Goal: Transaction & Acquisition: Obtain resource

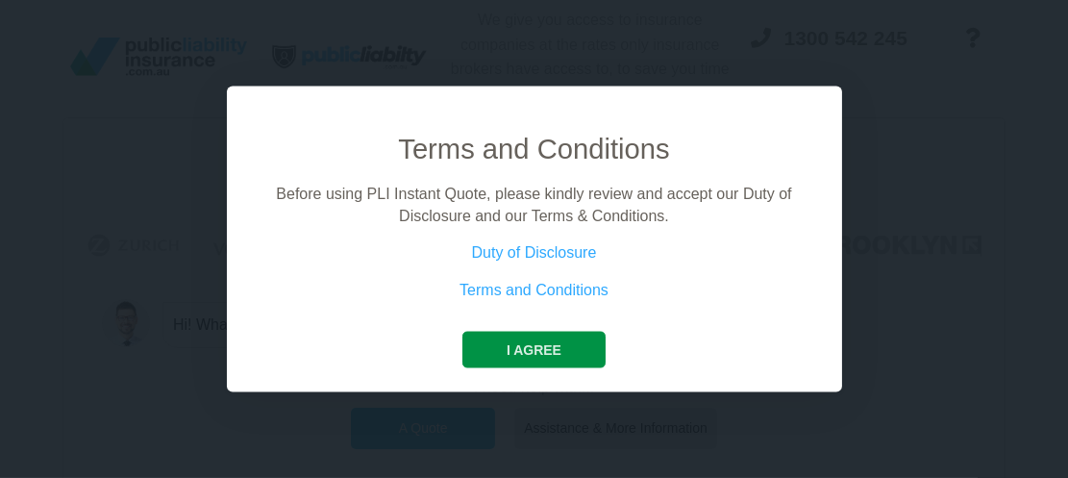
click at [531, 346] on button "I agree" at bounding box center [533, 350] width 143 height 37
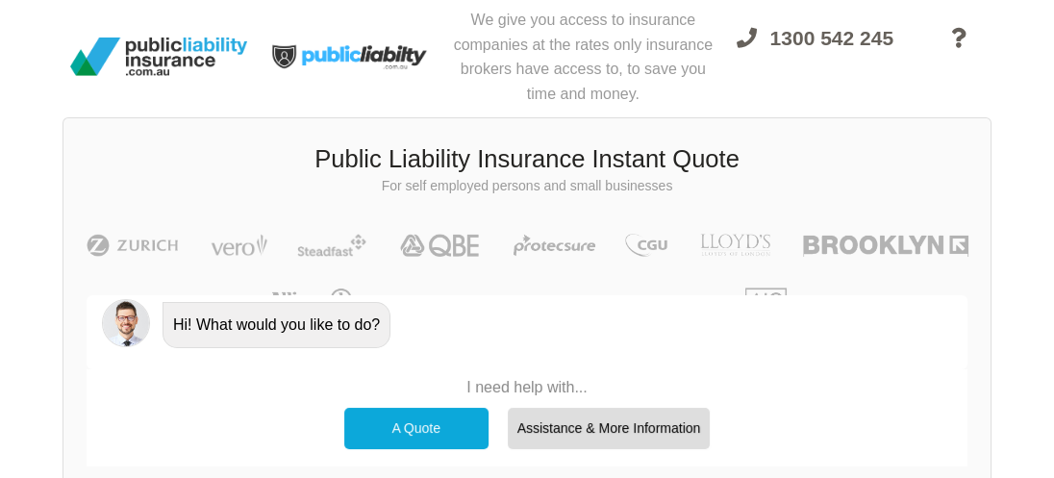
scroll to position [149, 0]
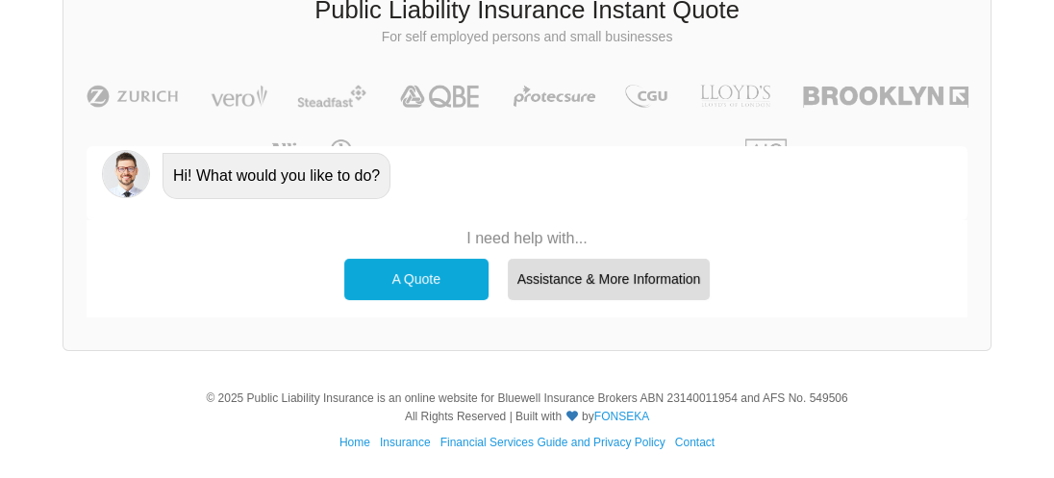
click at [421, 274] on div "A Quote" at bounding box center [416, 279] width 144 height 40
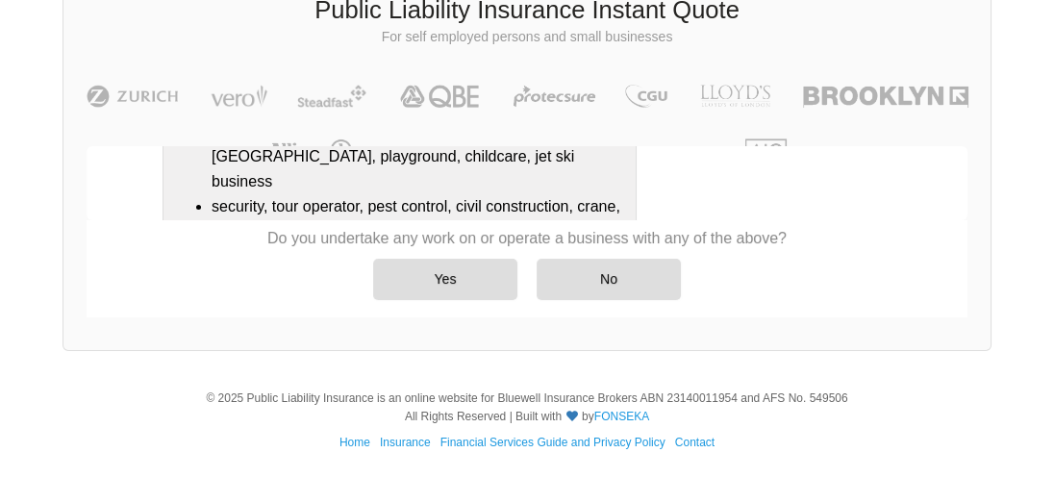
scroll to position [599, 0]
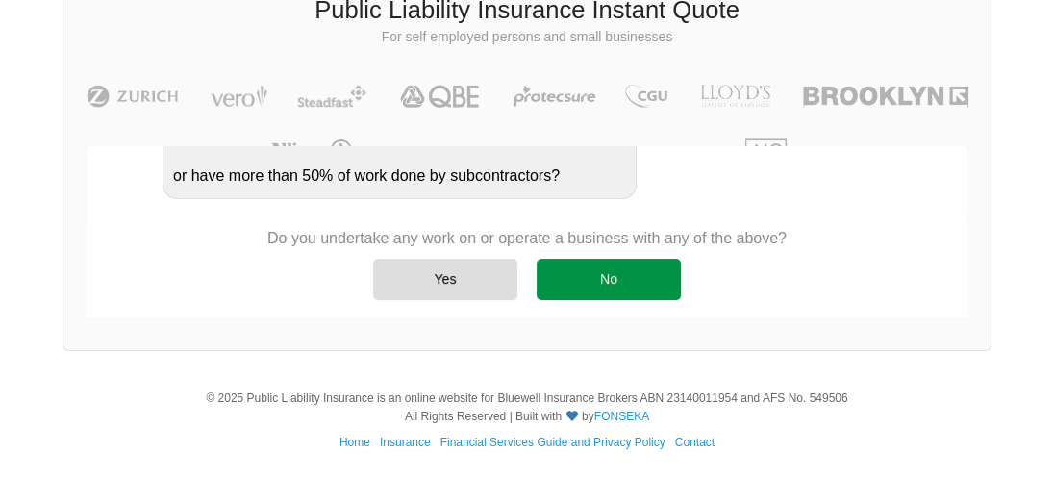
click at [618, 283] on div "No" at bounding box center [609, 279] width 144 height 40
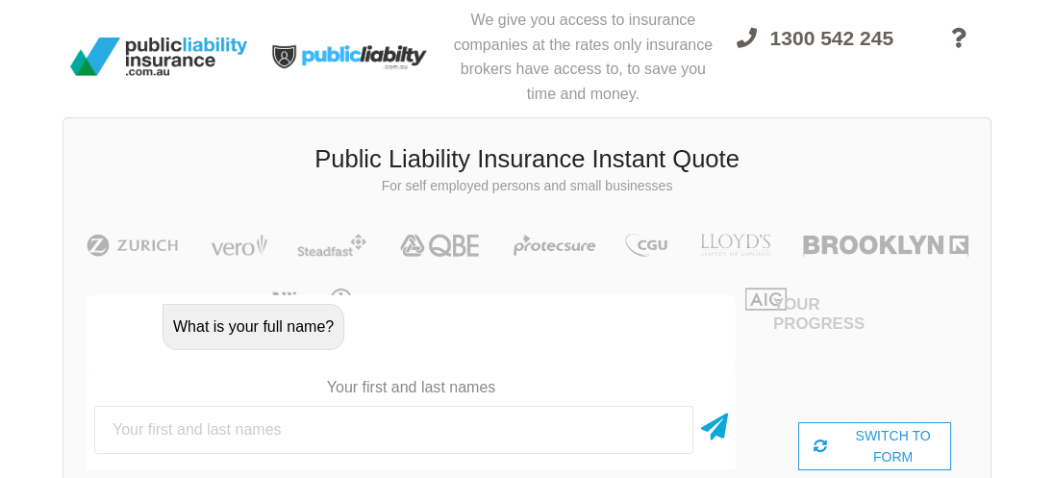
scroll to position [153, 0]
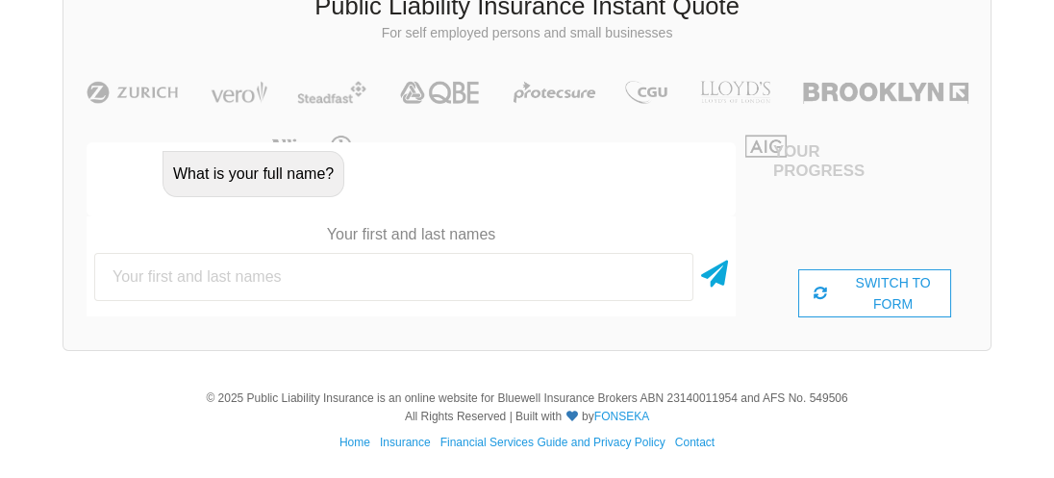
click at [131, 277] on input "text" at bounding box center [393, 277] width 599 height 48
click at [864, 287] on div "SWITCH TO FORM" at bounding box center [875, 293] width 154 height 48
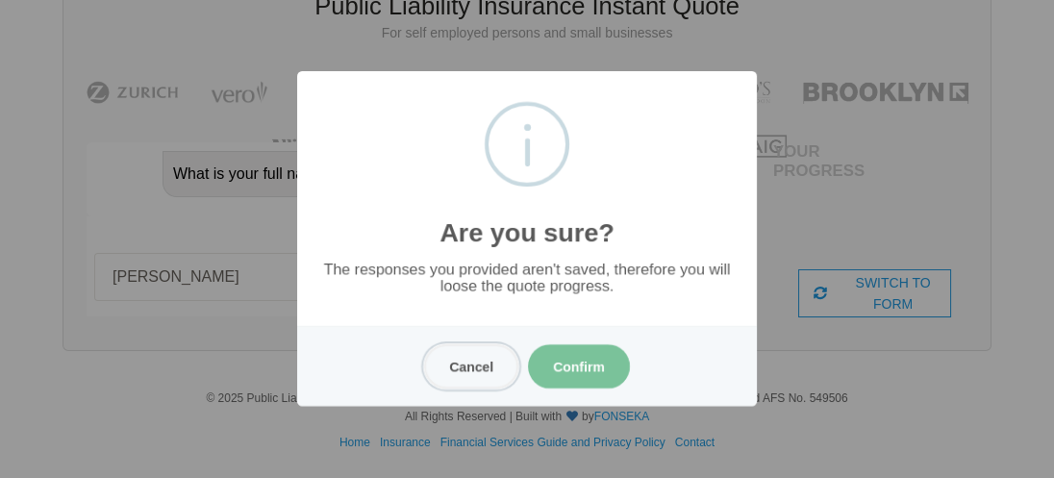
click at [473, 366] on button "Cancel" at bounding box center [471, 366] width 94 height 44
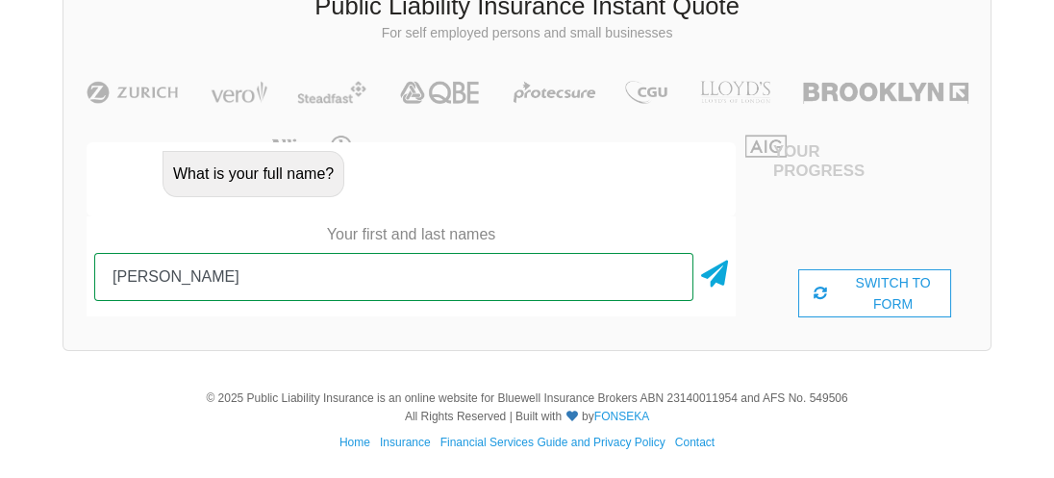
click at [117, 275] on input "[PERSON_NAME]" at bounding box center [393, 277] width 599 height 48
click at [164, 278] on input "[PERSON_NAME]" at bounding box center [393, 277] width 599 height 48
type input "[PERSON_NAME]"
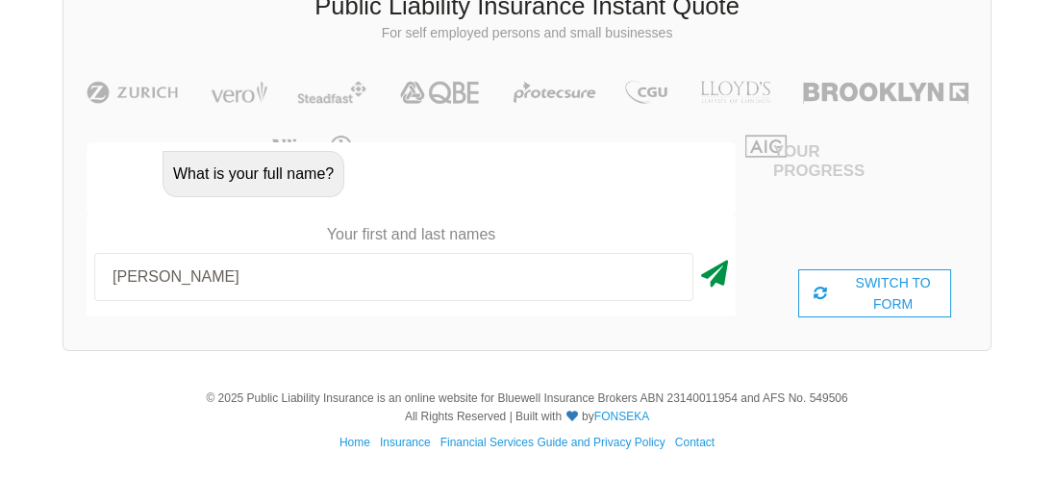
click at [719, 265] on icon at bounding box center [714, 270] width 27 height 35
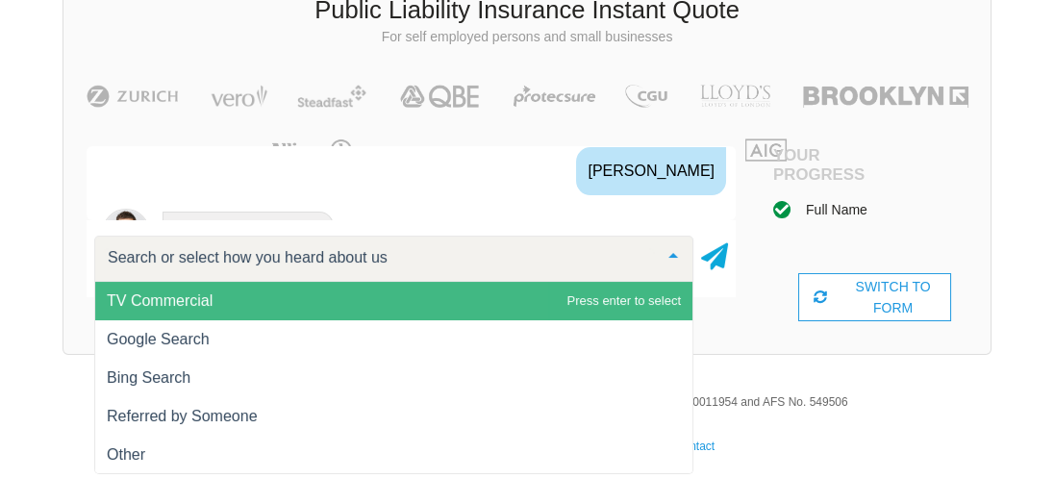
scroll to position [1198, 0]
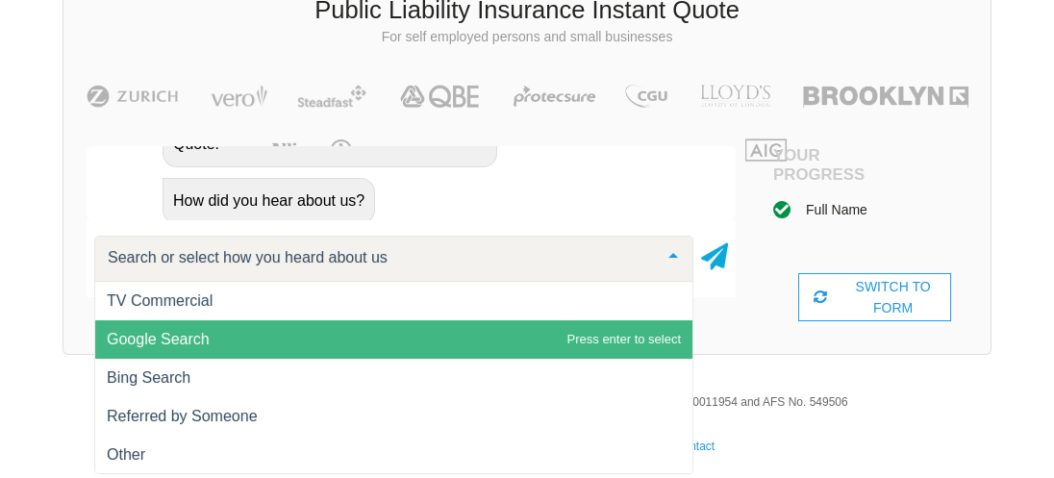
click at [239, 333] on span "Google Search" at bounding box center [393, 339] width 597 height 38
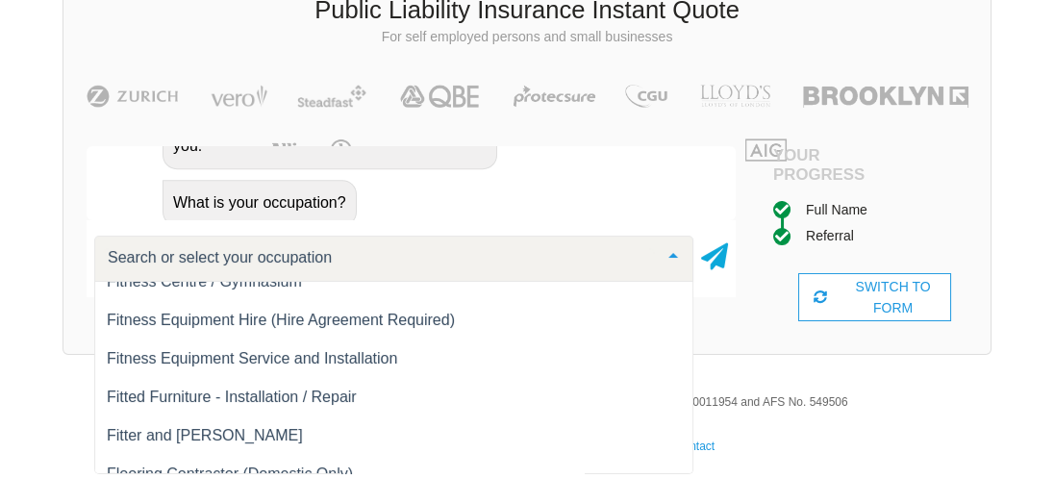
scroll to position [10672, 0]
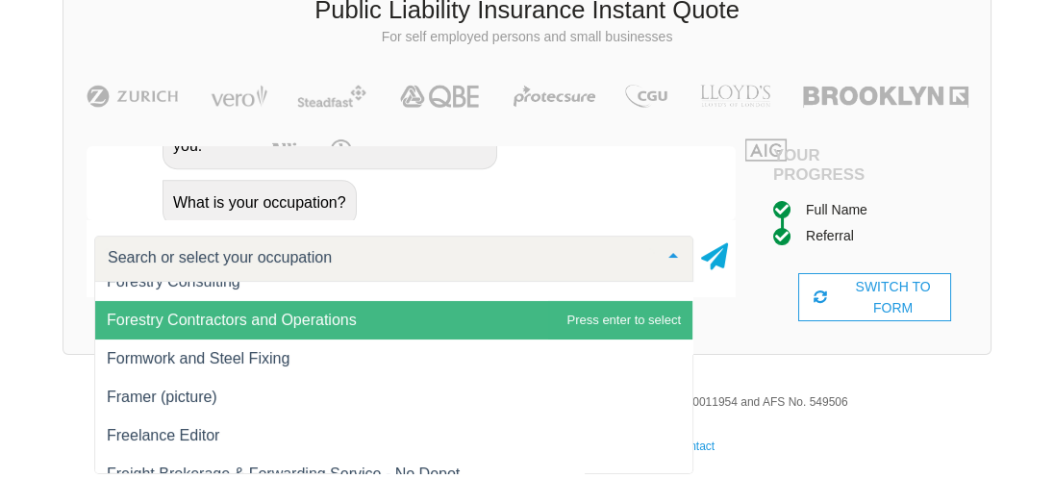
click at [138, 257] on input "text" at bounding box center [378, 257] width 551 height 19
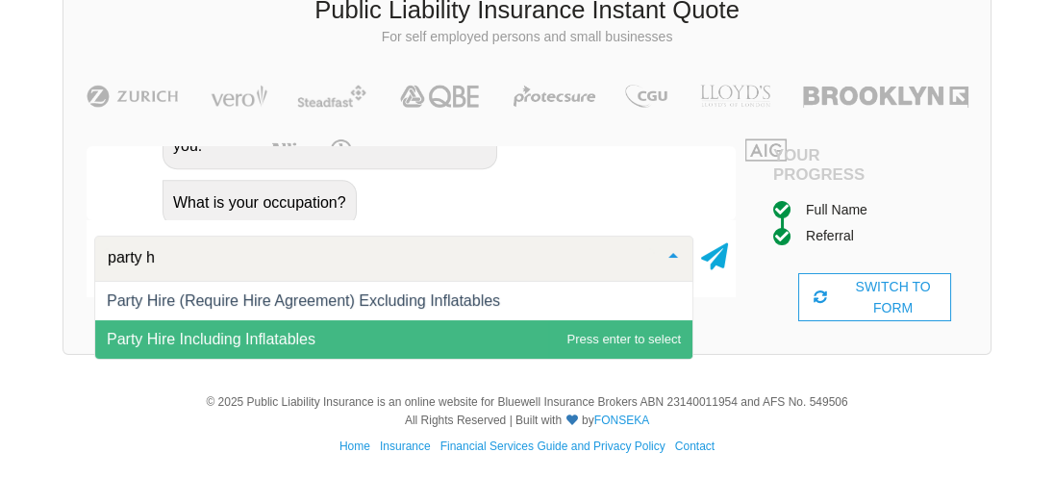
scroll to position [0, 0]
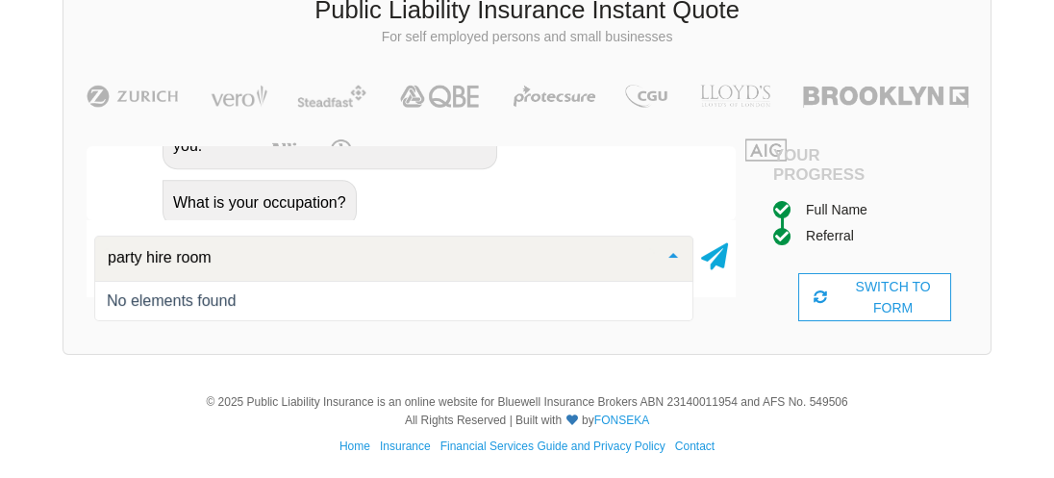
click at [175, 257] on input "party hire room" at bounding box center [378, 257] width 551 height 19
click at [182, 256] on input "party room" at bounding box center [378, 257] width 551 height 19
click at [145, 255] on input "party room hire" at bounding box center [378, 257] width 551 height 19
click at [193, 252] on input "venue room hire" at bounding box center [378, 257] width 551 height 19
click at [215, 256] on input "venue party hire" at bounding box center [378, 257] width 551 height 19
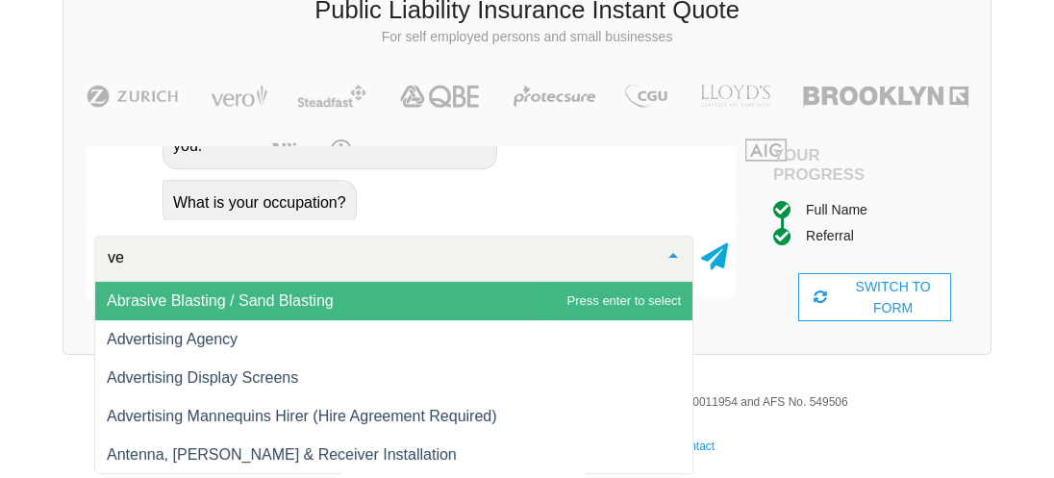
type input "v"
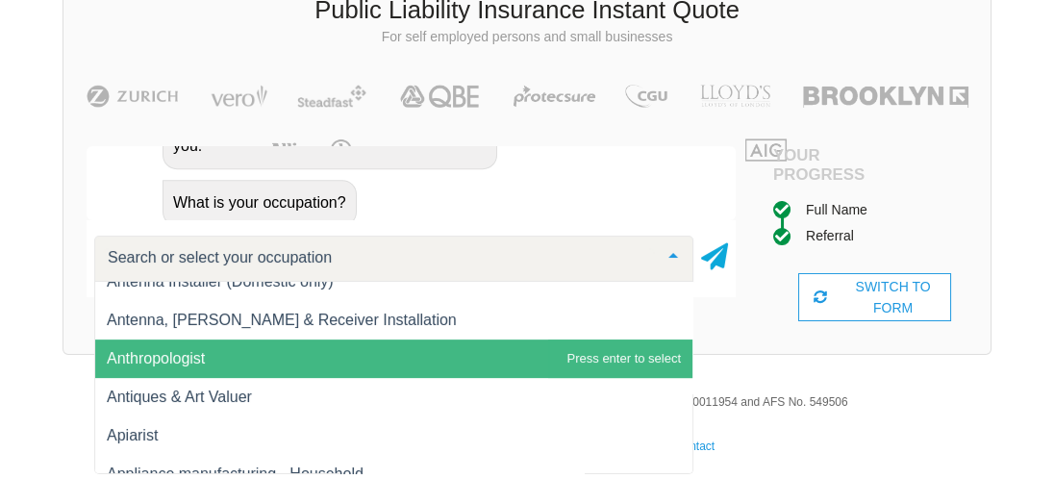
scroll to position [769, 0]
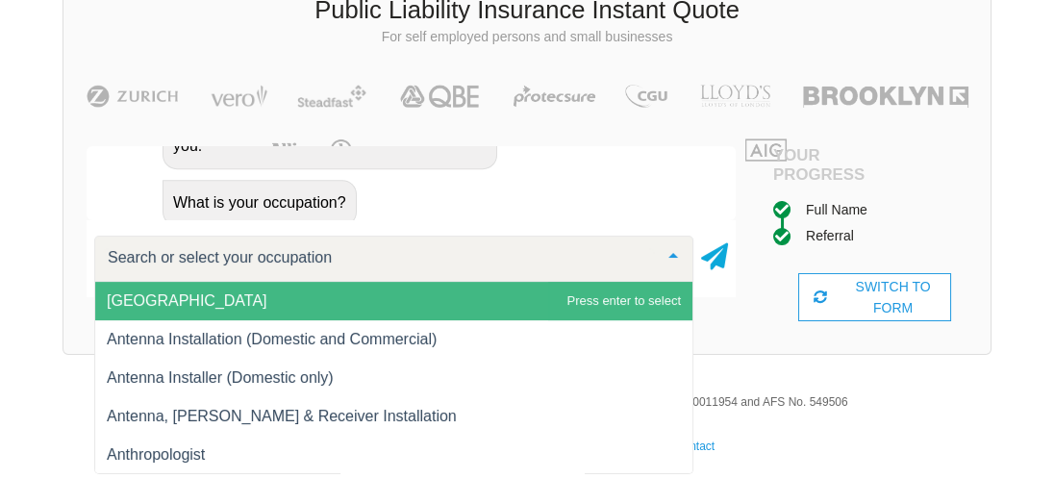
click at [202, 295] on span "[GEOGRAPHIC_DATA]" at bounding box center [187, 300] width 161 height 16
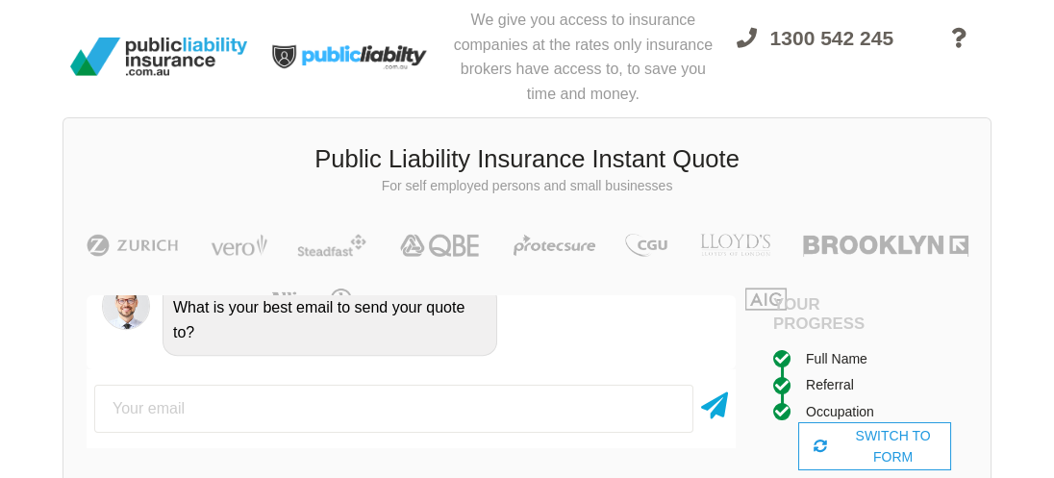
scroll to position [153, 0]
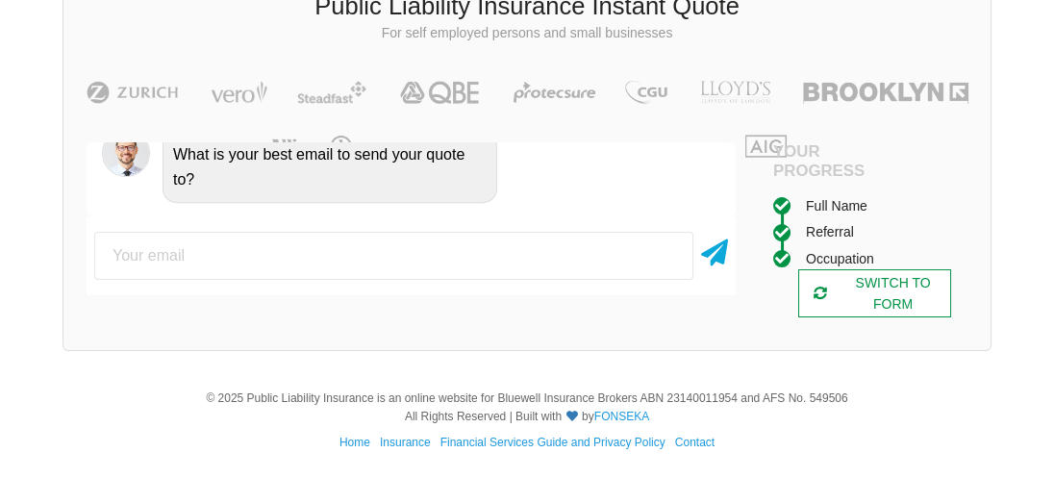
click at [890, 287] on div "SWITCH TO FORM" at bounding box center [875, 293] width 154 height 48
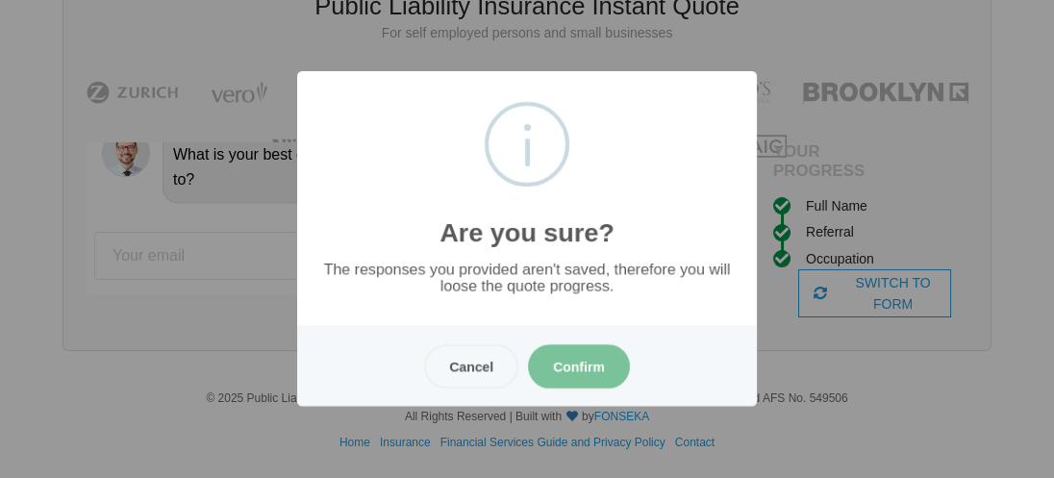
click at [570, 365] on button "Confirm" at bounding box center [579, 366] width 102 height 44
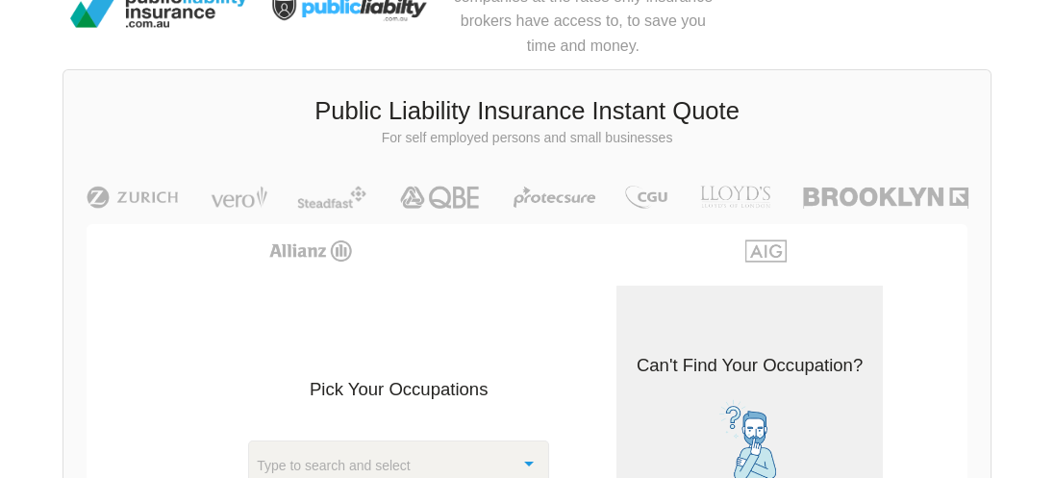
scroll to position [433, 0]
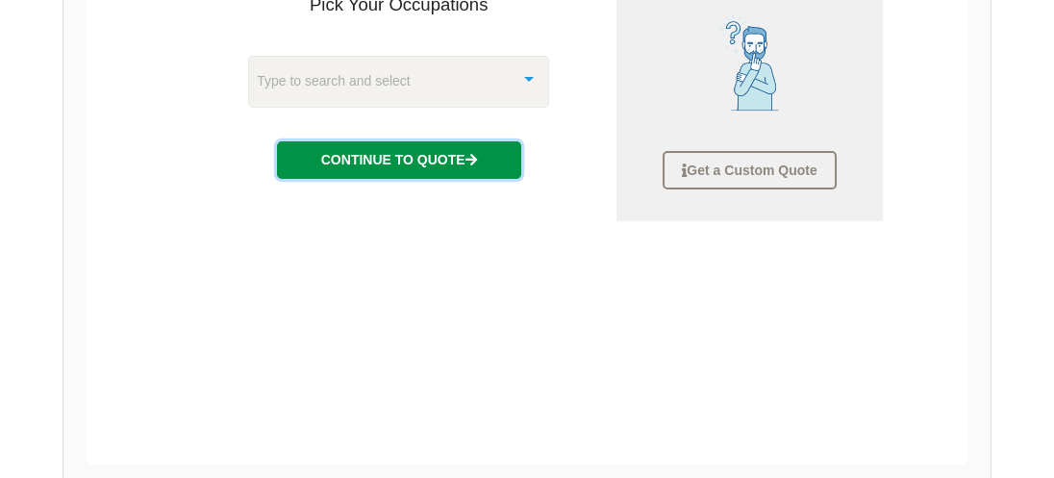
click at [391, 158] on button "Continue to Quote" at bounding box center [399, 159] width 244 height 37
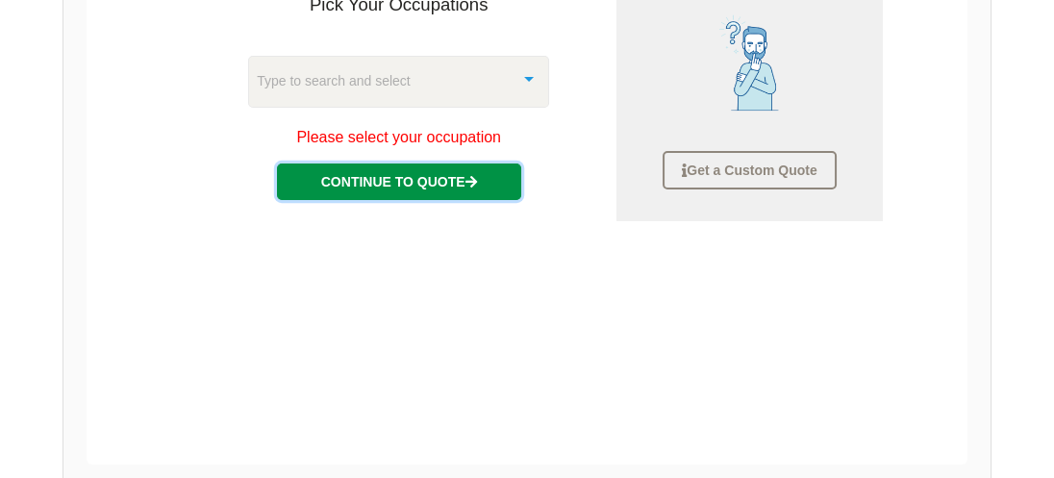
click at [394, 179] on button "Continue to Quote" at bounding box center [399, 181] width 244 height 37
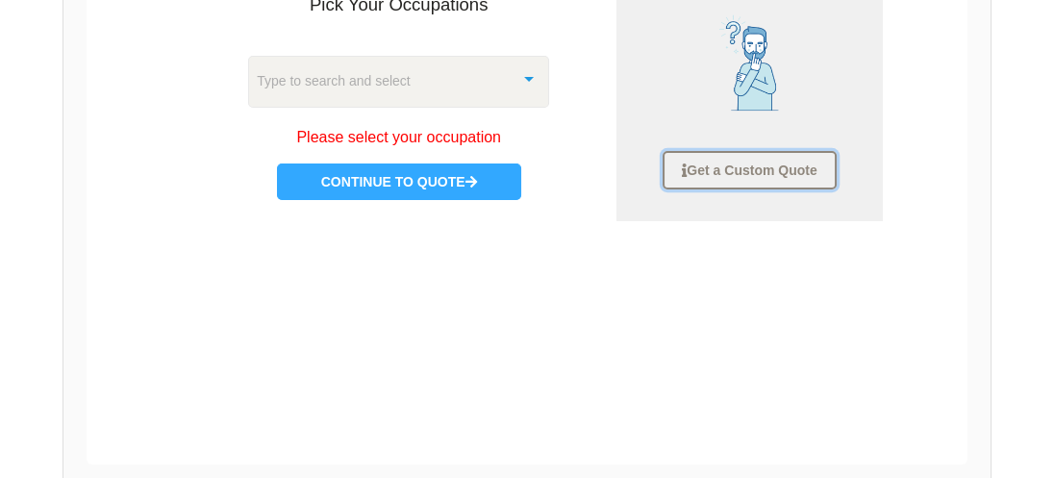
click at [754, 166] on link "Get a Custom Quote" at bounding box center [748, 170] width 173 height 38
